Goal: Check status

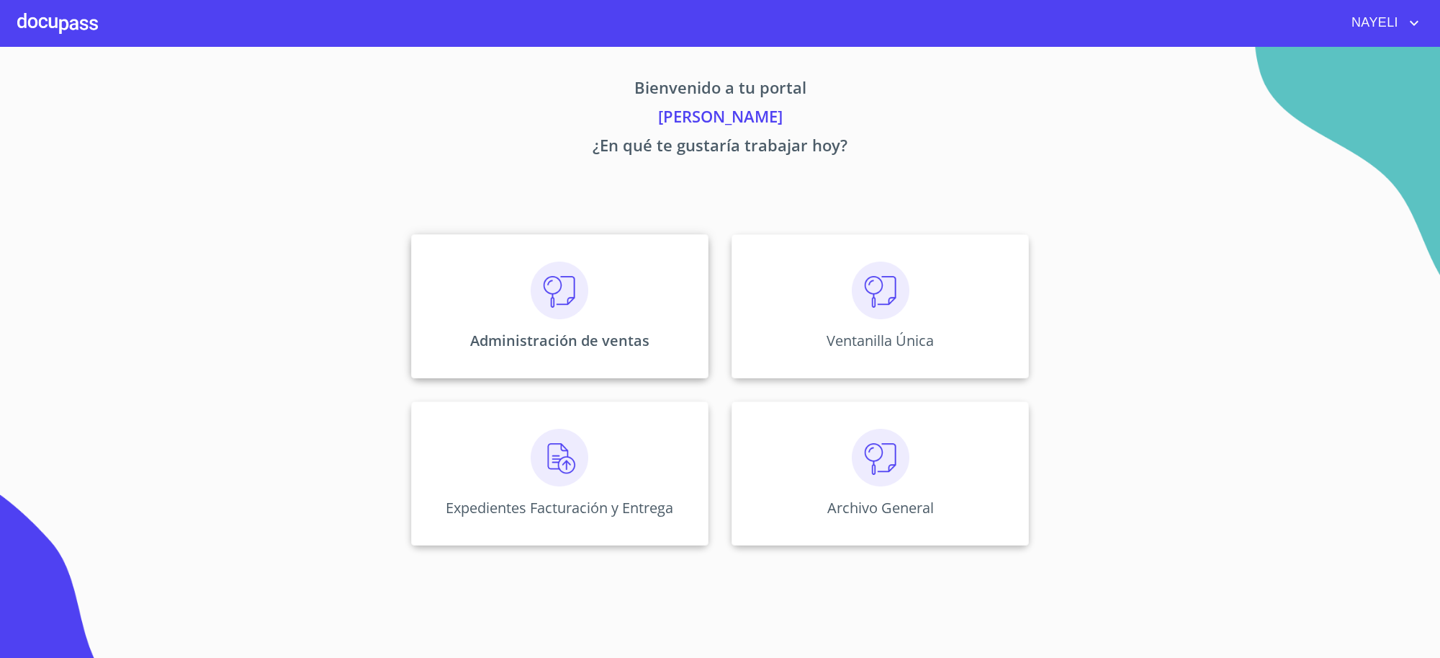
click at [645, 286] on div "Administración de ventas" at bounding box center [559, 306] width 297 height 144
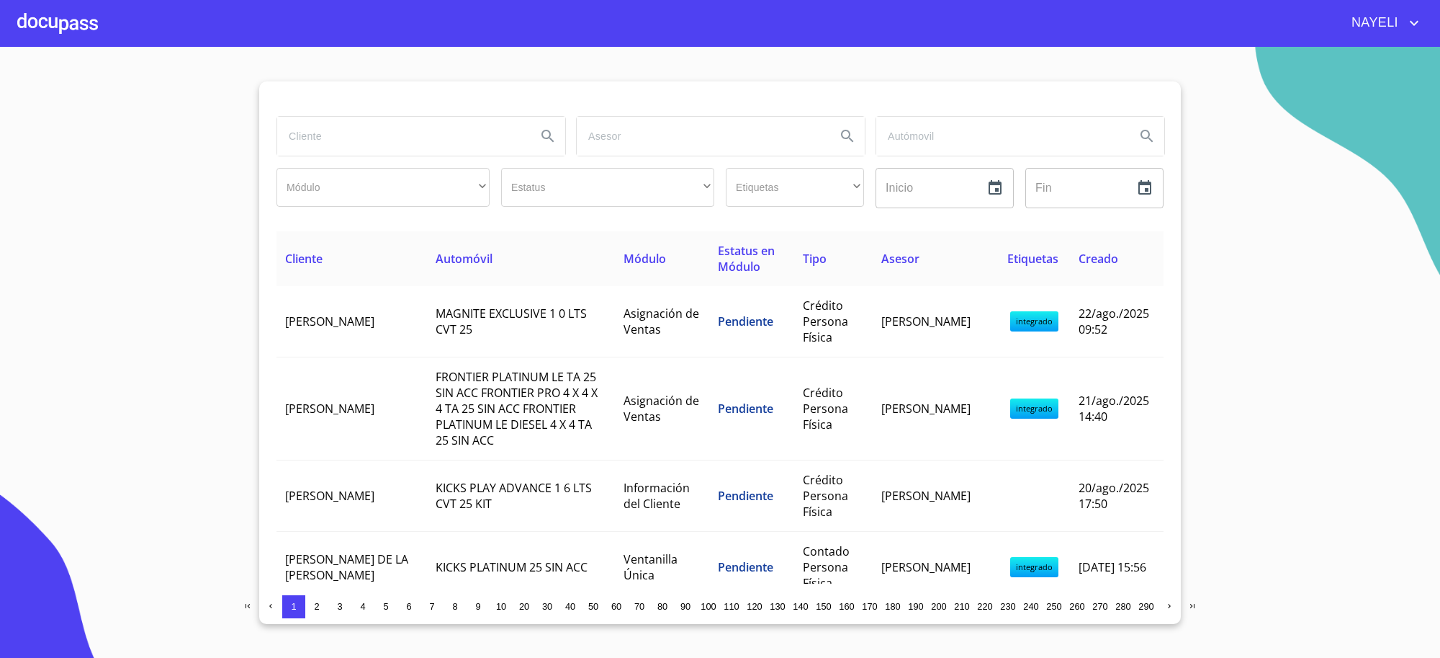
click at [375, 142] on input "search" at bounding box center [401, 136] width 248 height 39
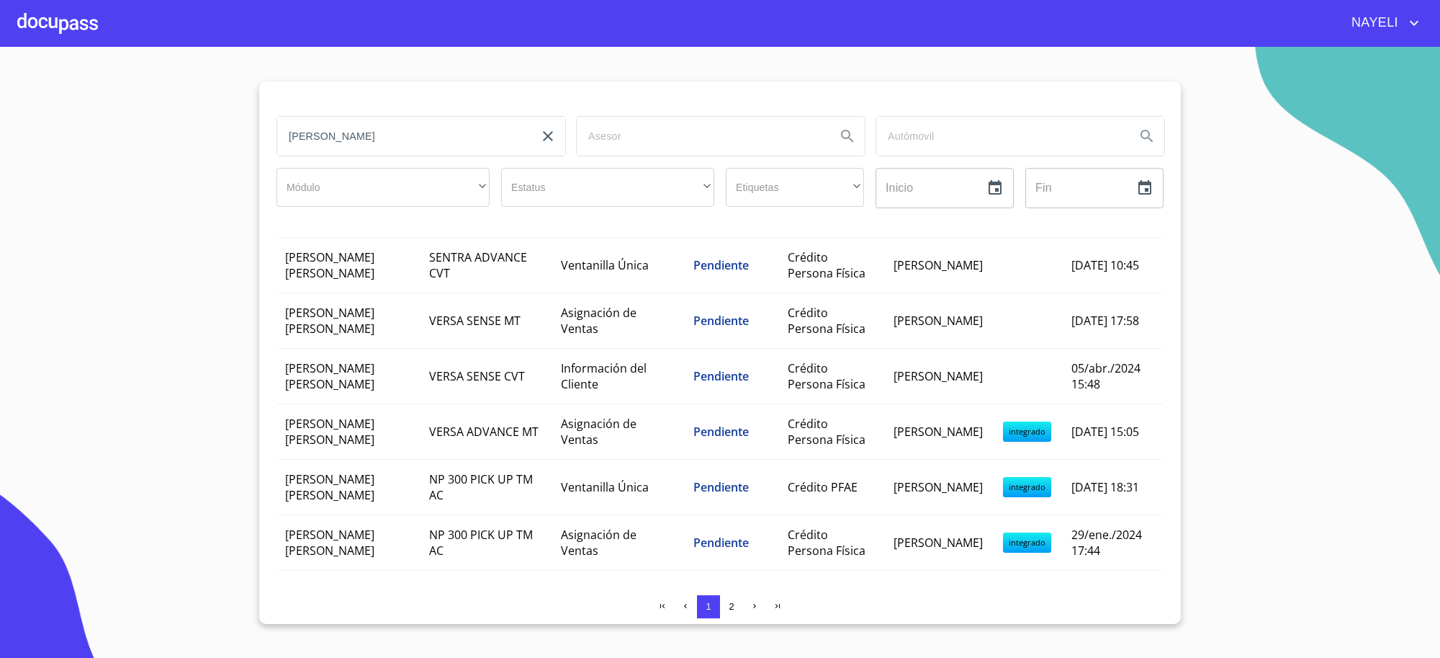
scroll to position [960, 0]
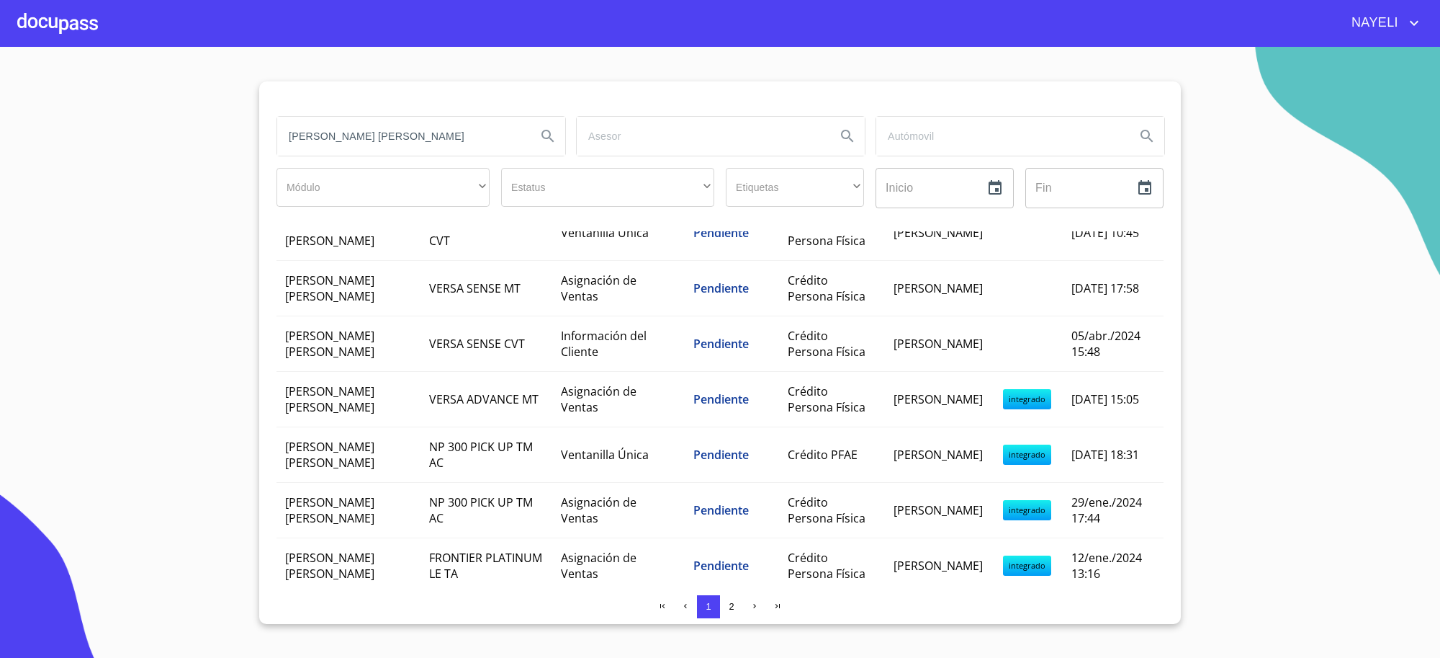
type input "[PERSON_NAME] [PERSON_NAME]"
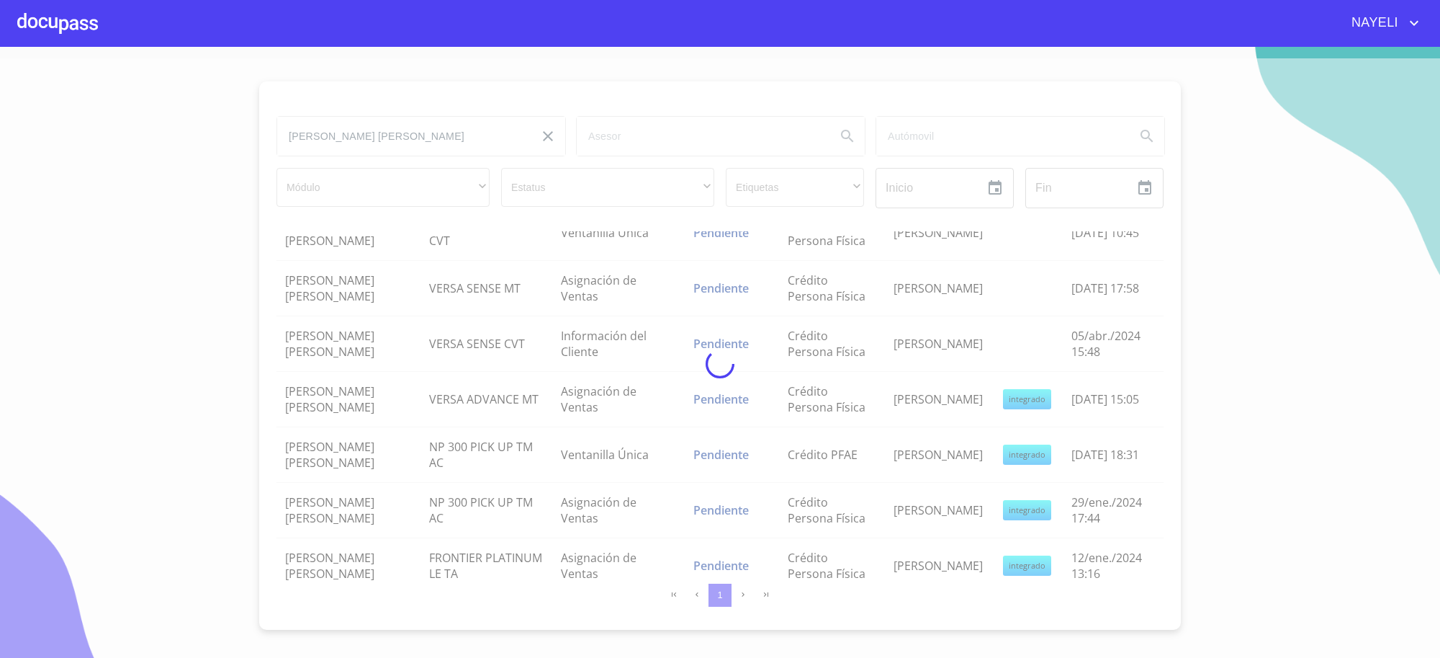
scroll to position [0, 0]
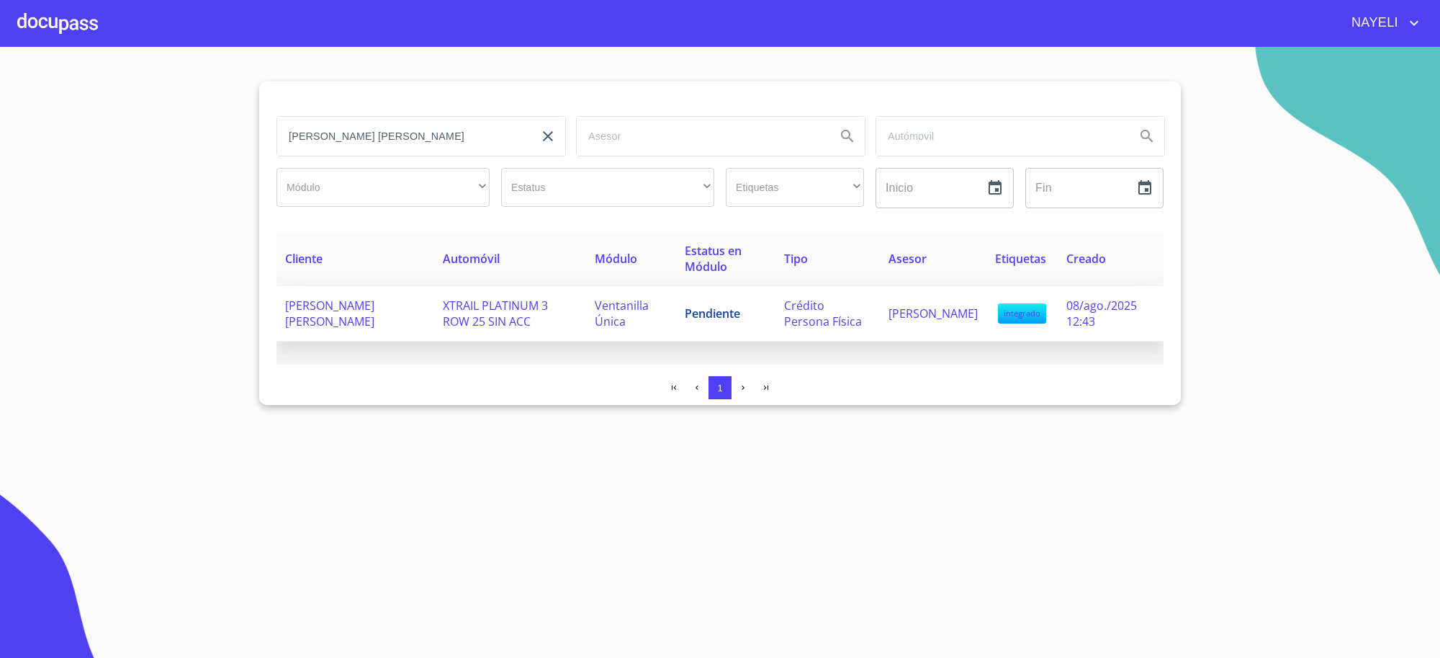
click at [709, 318] on span "Pendiente" at bounding box center [712, 313] width 55 height 16
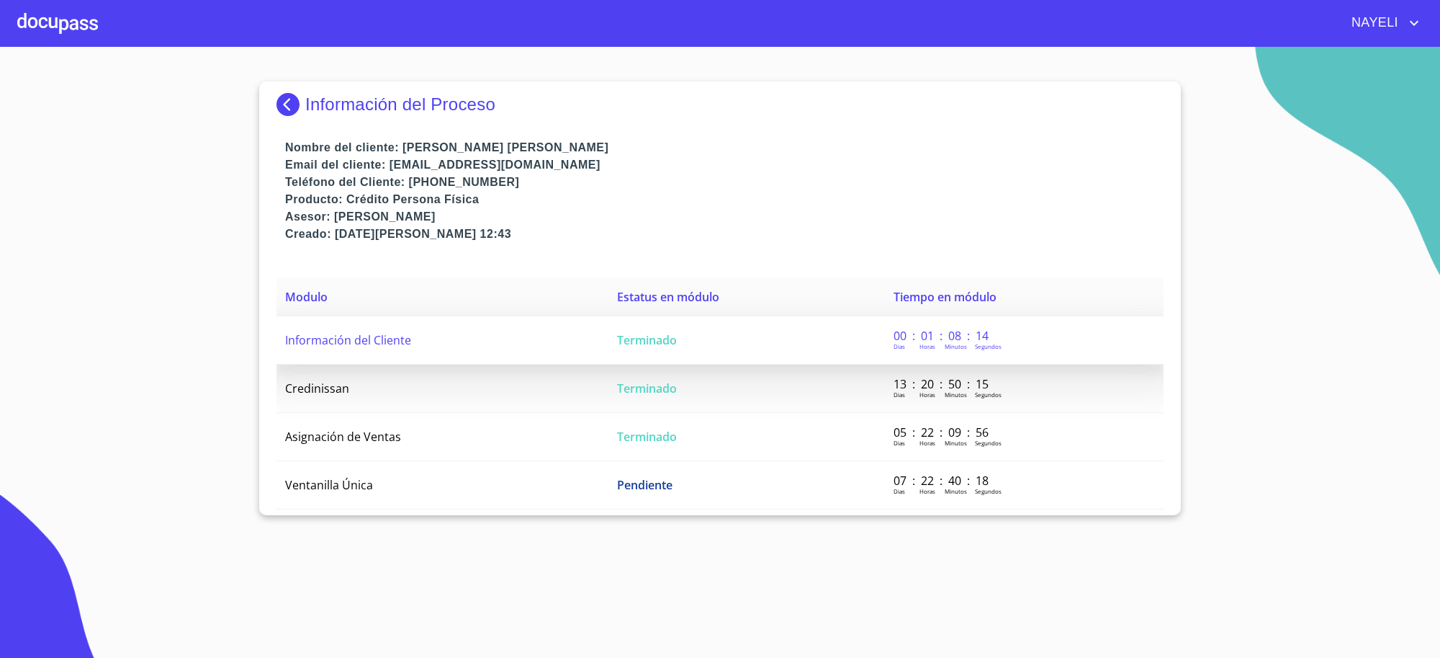
click at [713, 325] on td "Terminado" at bounding box center [747, 340] width 277 height 48
